Goal: Use online tool/utility: Utilize a website feature to perform a specific function

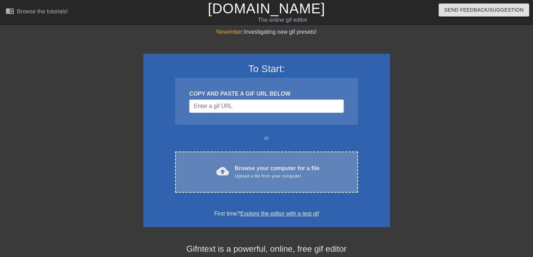
click at [269, 174] on div "Upload a file from your computer" at bounding box center [276, 176] width 85 height 7
click at [232, 154] on div "cloud_upload Browse your computer for a file Upload a file from your computer C…" at bounding box center [266, 172] width 182 height 41
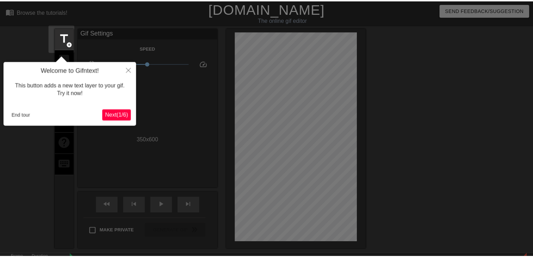
scroll to position [17, 0]
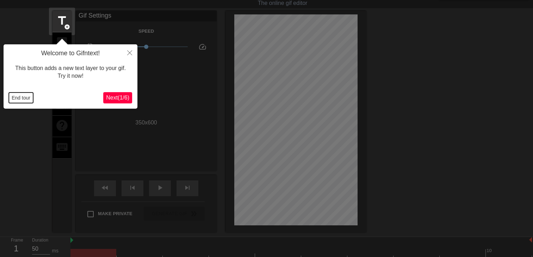
click at [25, 101] on button "End tour" at bounding box center [21, 98] width 24 height 11
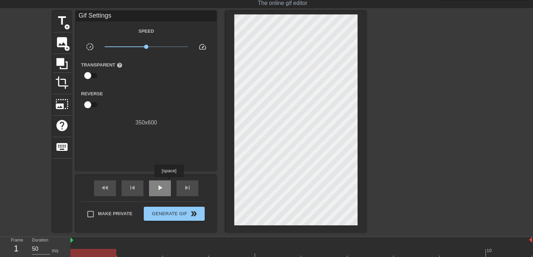
click at [169, 182] on div "play_arrow" at bounding box center [160, 189] width 22 height 16
drag, startPoint x: 58, startPoint y: 6, endPoint x: 58, endPoint y: 14, distance: 8.4
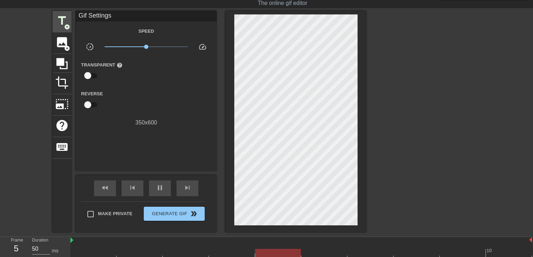
click at [58, 18] on span "title" at bounding box center [61, 20] width 13 height 13
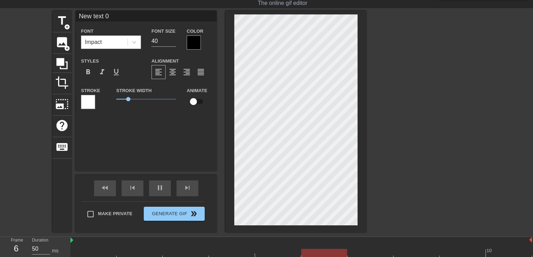
scroll to position [1, 2]
type input "New text"
type textarea "New text"
type input "New text"
type textarea "New text"
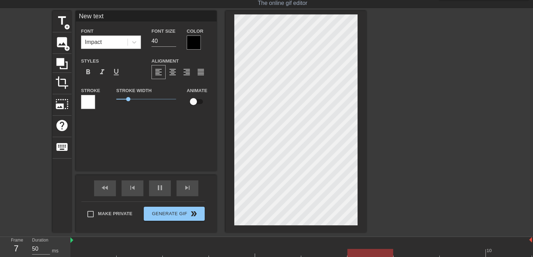
type input "New tex"
type textarea "New tex"
type input "New te"
type textarea "New te"
type input "New t"
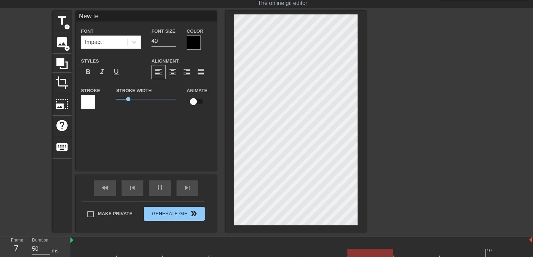
type textarea "New t"
type input "New"
type textarea "New"
type input "New"
type textarea "New"
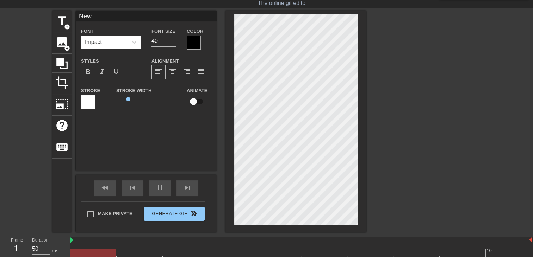
scroll to position [1, 1]
type input "Ne"
type textarea "Ne"
type input "N"
type textarea "N"
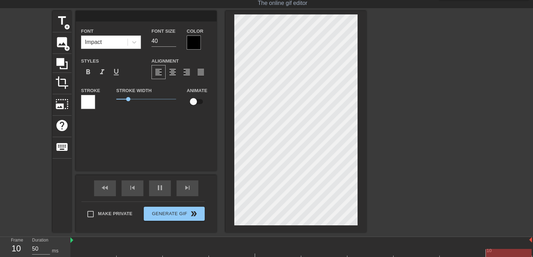
type input "T"
type textarea "T"
type input "TA"
type textarea "TA"
type input "T"
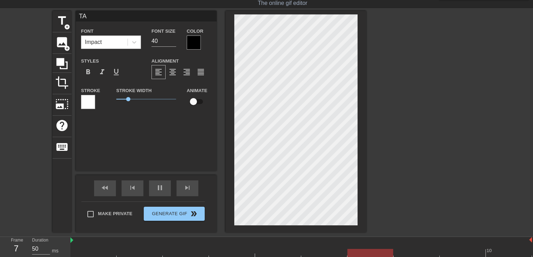
type textarea "T"
type input "Ta"
type textarea "Ta"
type input "Ta"
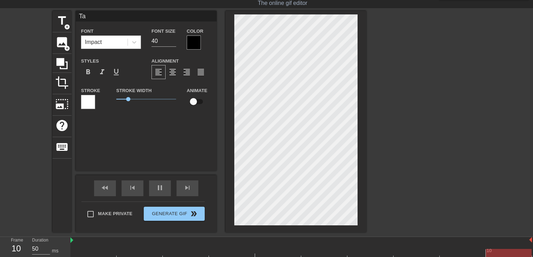
type textarea "Ta"
type input "Ta t"
type textarea "Ta t"
type input "Ta ta"
type textarea "Ta ta"
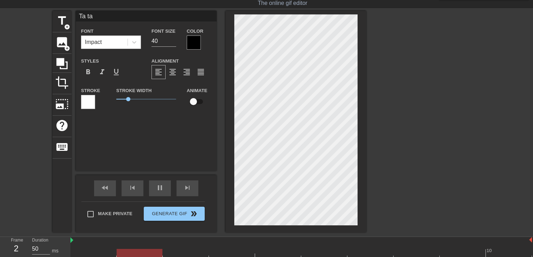
type input "Ta tan"
type textarea "Ta tan"
type input "Ta tant"
type textarea "Ta tant"
type input "Ta tante"
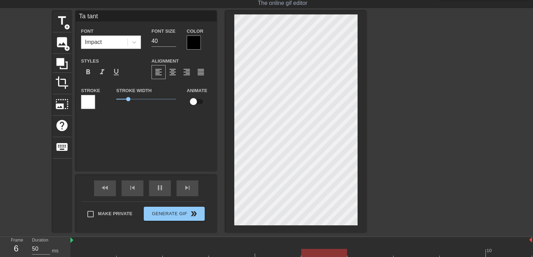
type textarea "Ta tante"
type input "Ta tante"
type textarea "Ta tante"
type input "Ta tante l"
type textarea "Ta tante l"
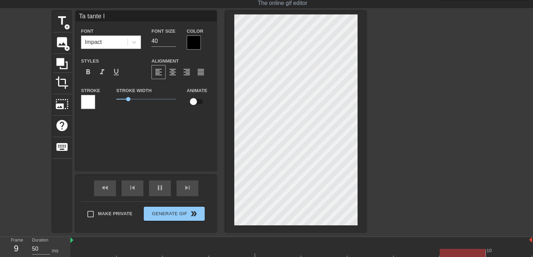
type input "Ta tante la"
type textarea "Ta tante la"
type input "Ta tante la"
type textarea "Ta tante la"
type input "Ta tante la g"
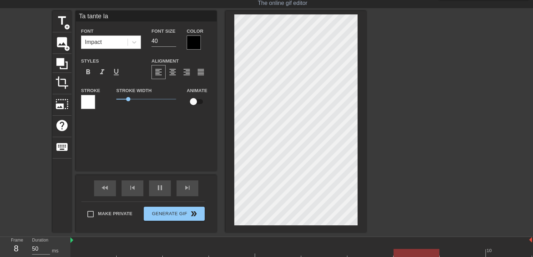
type textarea "Ta tante la g"
type input "Ta tante la gr"
type textarea "Ta tante la gr"
type input "Ta tante la gro"
type textarea "Ta tante la gro"
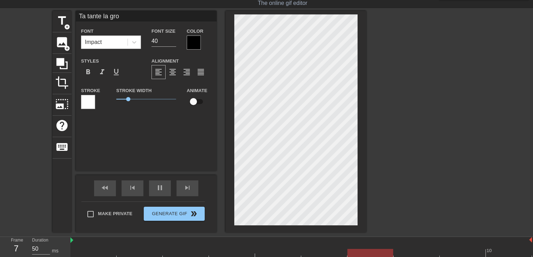
type input "Ta tante la gros"
type textarea "Ta tante la gros"
type input "Ta tante la gross"
type textarea "Ta tante la gross"
type input "Ta tante la grosse"
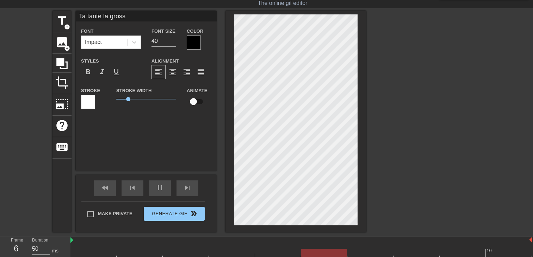
type textarea "Ta tante la grosse"
type input "Ta tante la grosse"
type textarea "Ta tante la grosse"
type input "Ta tante la grosse"
type textarea "Ta tante la grosse"
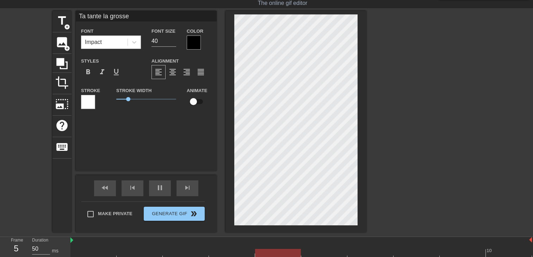
scroll to position [1, 0]
type input "Ta tante la grosse t"
type textarea "Ta tante la grosse t"
type input "Ta tante la grosse tu"
type textarea "Ta tante la grosse tu"
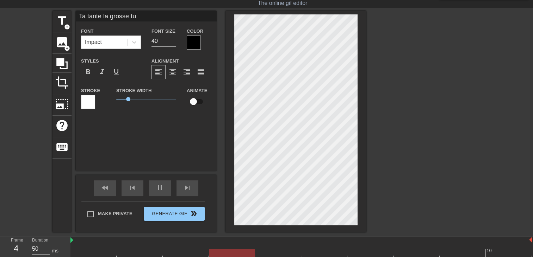
type input "Ta tante la grosse tu"
type textarea "Ta tante la grosse tu"
type input "Ta tante la grosse tu l"
type textarea "Ta tante la grosse tu l"
type input "Ta tante la grosse tu l'"
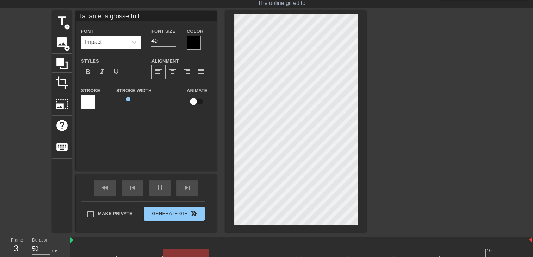
type textarea "Ta tante la grosse tu l'"
type input "Ta tante la grosse tu l'a"
type textarea "Ta tante la grosse tu l'a"
type input "Ta tante la grosse tu l'av"
type textarea "Ta tante la grosse tu l'av"
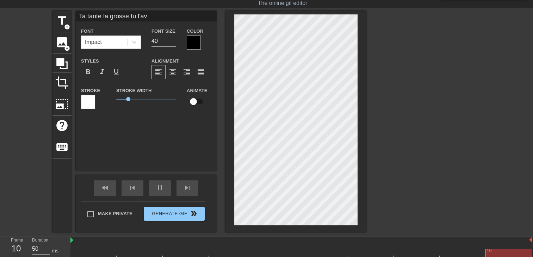
type input "Ta tante la grosse tu l'ave"
type textarea "Ta tante la grosse tu l'ave"
type input "Ta tante la grosse tu l'avez"
type textarea "Ta tante la grosse tu l'avez"
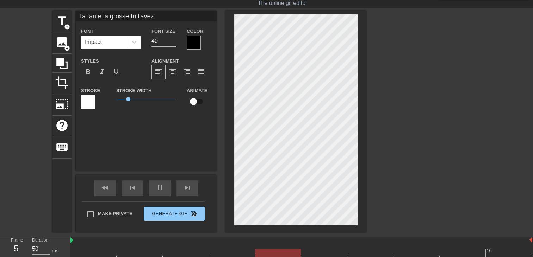
type input "Ta tante la grosse tu l'avez"
type textarea "Ta tante la grosse tu l'avez"
type input "Ta tante la grosse tu l'avez j"
type textarea "Ta tante la grosse tu l'avez j"
type input "Ta tante la grosse tu l'avez"
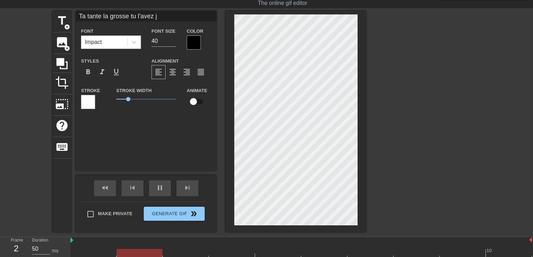
type textarea "Ta tante la grosse tu l'avez"
type input "Ta tante la grosse tu l'avez"
type textarea "Ta tante la grosse tu l'avez"
type input "Ta tante la grosse tu l'ave"
type textarea "Ta tante la grosse tu l'ave"
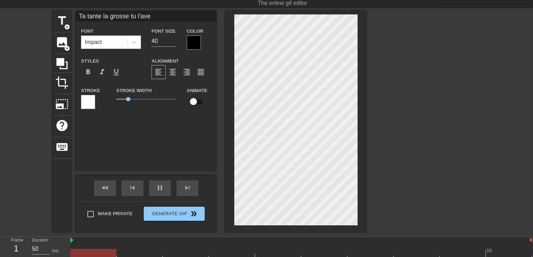
type input "Ta tante la grosse tu l'av"
type textarea "Ta tante la grosse tu l'av"
type input "Ta tante la grosse tu l'ava"
type textarea "Ta tante la grosse tu l'ava"
type input "Ta tante la grosse tu l'avai"
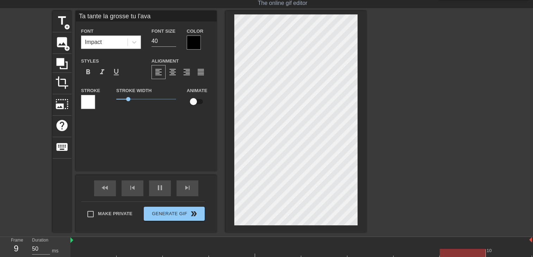
type textarea "Ta tante la grosse tu l'avai"
type input "Ta tante la grosse tu l'avais"
type textarea "Ta tante la grosse tu l'avais"
type input "Ta tante la grosse tu l'avais"
type textarea "Ta tante la grosse tu l'avais"
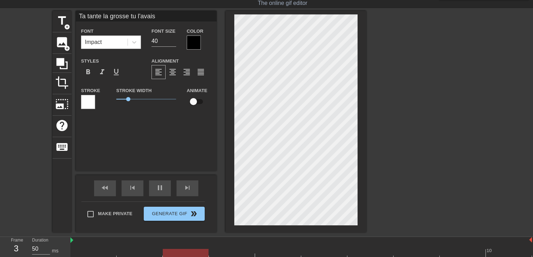
type input "Ta tante la grosse tu l'avais j"
type textarea "Ta tante la grosse tu l'avais j"
type input "Ta tante la grosse tu l'avais ja"
type textarea "Ta tante la grosse tu l'avais ja"
type input "Ta tante la grosse tu l'avais jam"
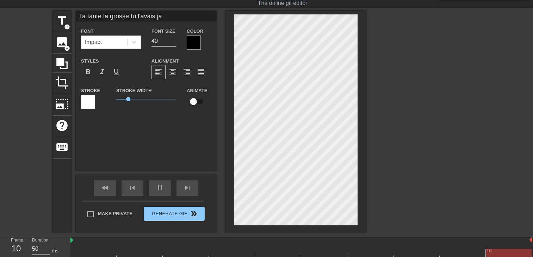
type textarea "Ta tante la grosse tu l'avais jam"
type input "Ta tante la grosse tu l'avais jama"
type textarea "Ta tante la grosse tu l'avais jama"
type input "Ta tante la grosse tu l'avais jamai"
type textarea "Ta tante la grosse tu l'avais jamai"
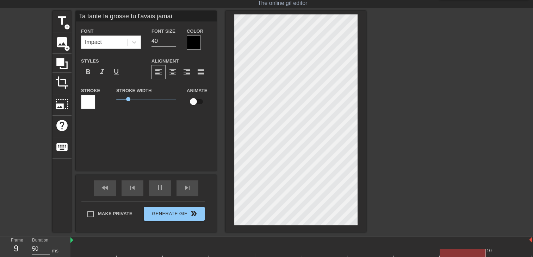
type input "Ta tante la grosse tu l'avais jamais"
type textarea "Ta tante la grosse tu l'avais jamais"
type input "Ta tante la grosse tu l'avais jamais"
type textarea "Ta tante la grosse tu l'avais jamais"
type input "Ta tante la grosse tu l'avais jamais v"
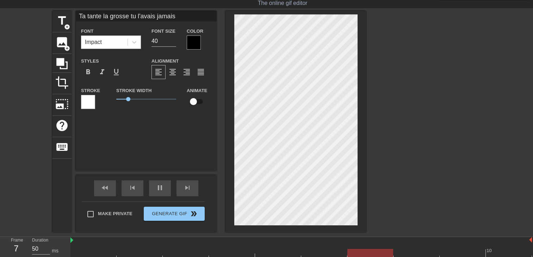
type textarea "Ta tante la grosse tu l'avais jamais v"
type input "Ta tante la grosse tu l'avais jamais vu"
type textarea "Ta tante la grosse tu l'avais jamais vu"
type input "Ta tante la grosse tu l'avais jamais vue"
type textarea "Ta tante la grosse tu l'avais jamais vue"
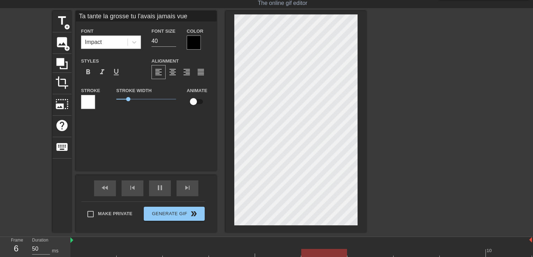
type input "Ta tante la grosse tu l'avais jamais vue"
type textarea "Ta tante la grosse tu l'avais jamais vue"
type input "Ta tante la grosse tu l'avais jamais vue s"
type textarea "Ta tante la grosse tu l'avais jamais vue s"
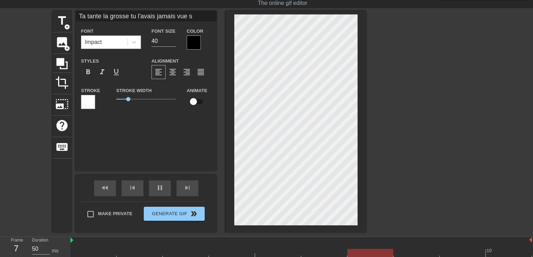
type input "Ta tante la grosse tu l'avais jamais vue so"
type textarea "Ta tante la grosse tu l'avais jamais vue so"
type input "Ta tante la grosse tu l'avais jamais vue sou"
type textarea "Ta tante la grosse tu l'avais jamais vue sou"
type input "Ta tante la grosse tu l'avais jamais vue sous"
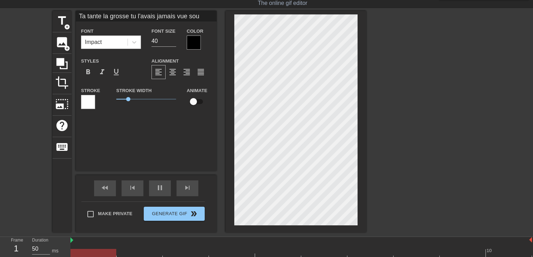
type textarea "Ta tante la grosse tu l'avais jamais vue sous"
type input "Ta tante la grosse tu l'avais jamais vue sous"
type textarea "Ta tante la grosse tu l'avais jamais vue sous"
type input "Ta tante la grosse tu l'avais jamais vue sous"
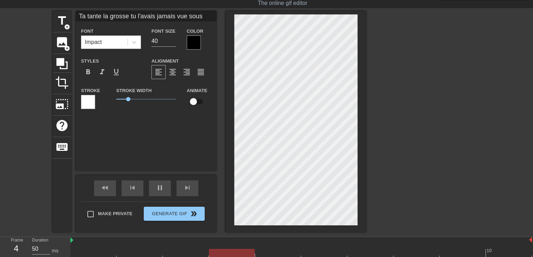
type textarea "Ta tante la grosse tu l'avais jamais vue sous"
type input "Ta tante la grosse tu l'avais jamais vue sou"
type textarea "Ta tante la grosse tu l'avais jamais vue sou"
type input "Ta tante la grosse tu l'avais jamais vue so"
type textarea "Ta tante la grosse tu l'avais jamais vue so"
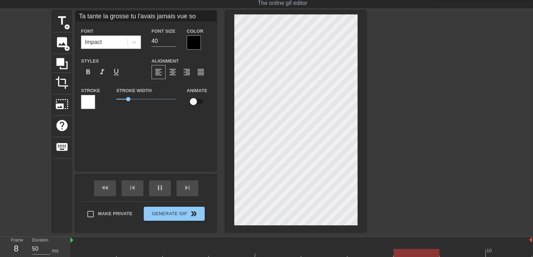
type input "Ta tante la grosse tu l'avais jamais vue s"
type textarea "Ta tante la grosse tu l'avais jamais vue s"
type input "Ta tante la grosse tu l'avais jamais vue"
type textarea "Ta tante la grosse tu l'avais jamais vue"
type input "Ta tante la grosse tu l'avais jamais vue"
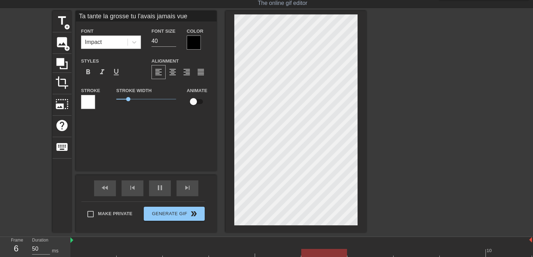
type textarea "Ta tante la grosse tu l'avais jamais vue"
type input "Ta tante la grosse tu l'avais jamais vue s"
type textarea "Ta tante la grosse tu l'avais jamais vue s"
type input "Ta tante la grosse tu l'avais jamais vue so"
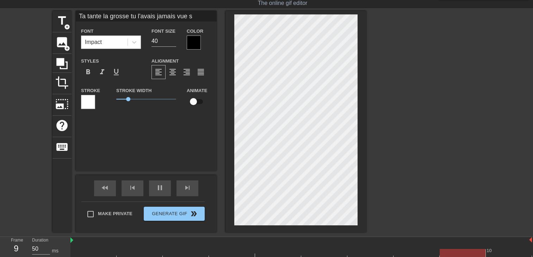
type textarea "Ta tante la grosse tu l'avais jamais vue so"
type input "Ta tante la grosse tu l'avais jamais vue sou"
type textarea "Ta tante la grosse tu l'avais jamais vue sou"
type input "Ta tante la grosse tu l'avais jamais vue sous"
type textarea "Ta tante la grosse tu l'avais jamais vue sous"
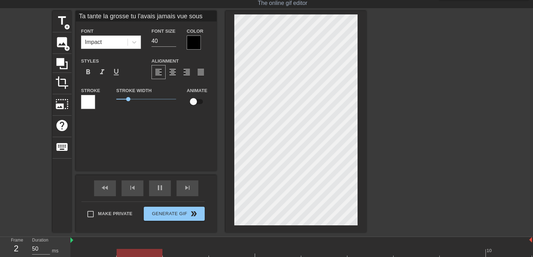
type input "Ta tante la grosse tu l'avais jamais vue sous"
type textarea "Ta tante la grosse tu l'avais jamais vue sous"
type input "Ta tante la grosse tu l'avais jamais vue sous c"
type textarea "Ta tante la grosse tu l'avais jamais vue sous c"
type input "Ta tante la grosse tu l'avais jamais vue sous ce"
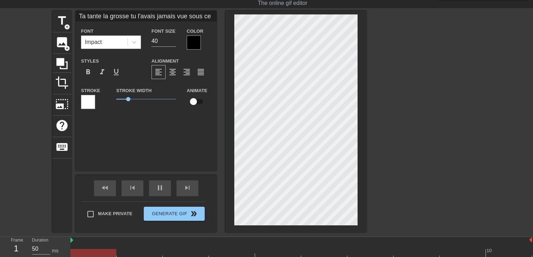
type textarea "Ta tante la grosse tu l'avais jamais vue sous ce"
type input "Ta tante la grosse tu l'avais jamais vue sous cet"
type textarea "Ta tante la grosse tu l'avais jamais vue sous cet"
type input "Ta tante la grosse tu l'avais jamais vue sous cet"
type textarea "Ta tante la grosse tu l'avais jamais vue sous cet"
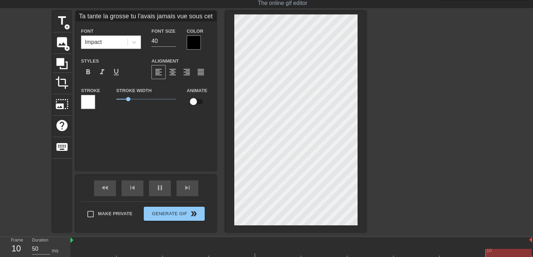
type input "Ta tante la grosse tu l'avais jamais vue sous cet a"
type textarea "Ta tante la grosse tu l'avais jamais vue sous cet a"
type input "Ta tante la grosse tu l'avais jamais vue sous cet an"
type textarea "Ta tante la grosse tu l'avais jamais vue sous cet an"
type input "Ta tante la grosse tu l'avais jamais vue sous cet ang"
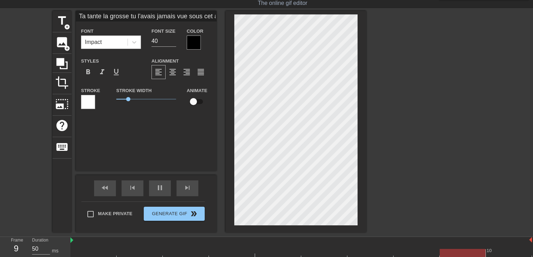
type textarea "Ta tante la grosse tu l'avais jamais vue sous cet ang"
type input "Ta tante la grosse tu l'avais jamais vue sous cet angl"
type textarea "Ta tante la grosse tu l'avais jamais vue sous cet angl"
type input "Ta tante la grosse tu l'avais jamais vue sous cet angle"
type textarea "Ta tante la grosse tu l'avais jamais vue sous cet angle"
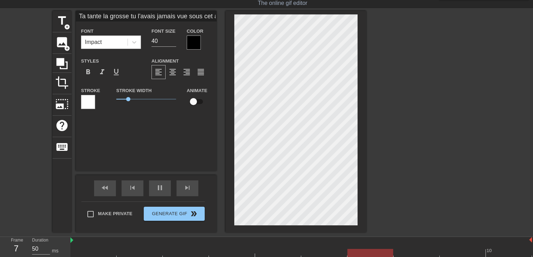
scroll to position [1, 2]
type input "Ta tante la grosse tu l'avais jamais vue sous cet angle"
type textarea "Ta tante la grosse tu l'avais jamais vue sous cet angle"
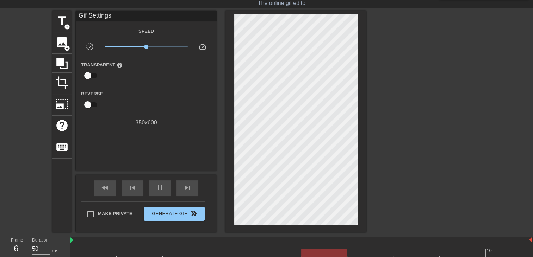
click at [376, 174] on div at bounding box center [428, 116] width 106 height 211
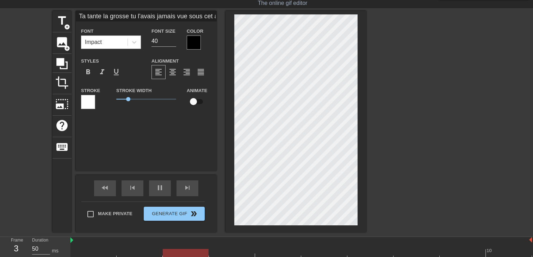
scroll to position [1, 1]
click at [192, 42] on div at bounding box center [194, 43] width 14 height 14
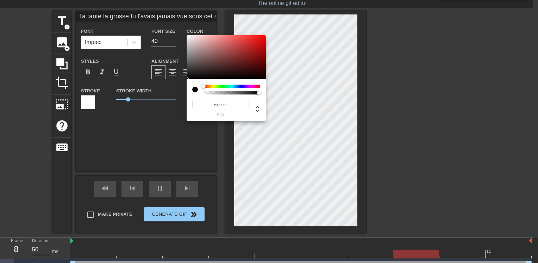
type input "Ta tante la grosse tu l'avais jamais vue sous cet angle"
type input "#F81515"
click at [259, 36] on div at bounding box center [226, 57] width 79 height 44
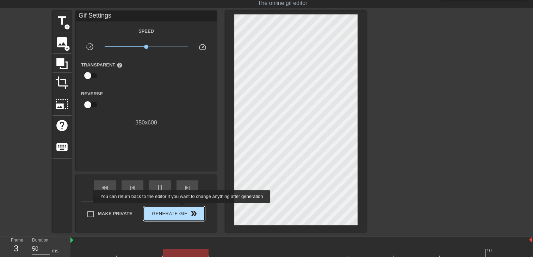
click at [182, 210] on span "Generate Gif double_arrow" at bounding box center [173, 214] width 55 height 8
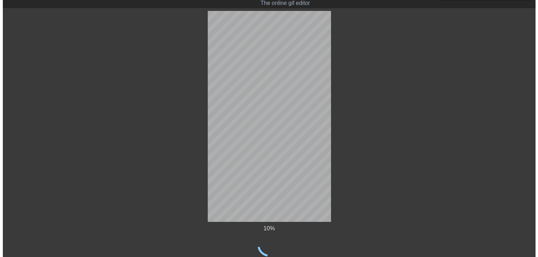
scroll to position [0, 0]
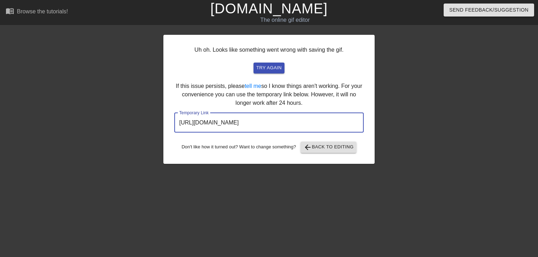
drag, startPoint x: 336, startPoint y: 123, endPoint x: 15, endPoint y: 114, distance: 321.1
click at [15, 114] on div "Uh oh. Looks like something went wrong with saving the gif. try again If this i…" at bounding box center [269, 133] width 538 height 211
click at [272, 13] on link "[DOMAIN_NAME]" at bounding box center [268, 8] width 117 height 15
